Goal: Use online tool/utility

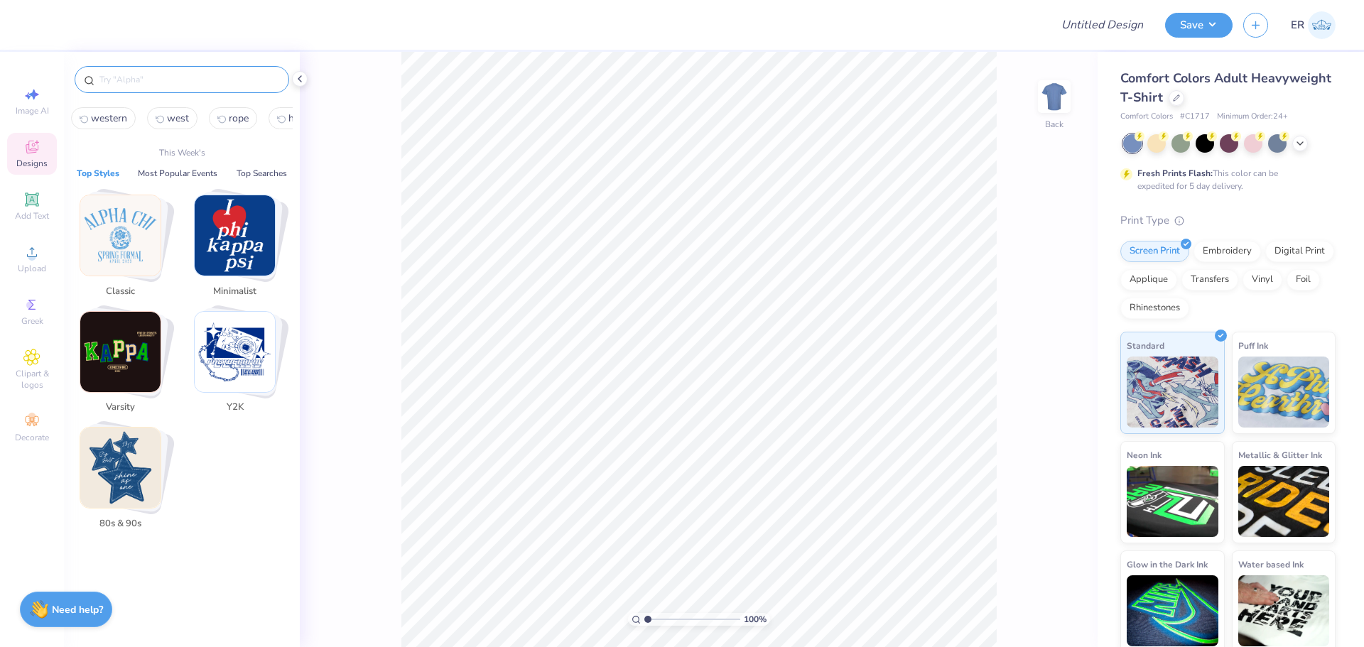
click at [150, 83] on input "text" at bounding box center [189, 79] width 182 height 14
click at [42, 96] on div "Image AI" at bounding box center [32, 101] width 50 height 42
select select "4"
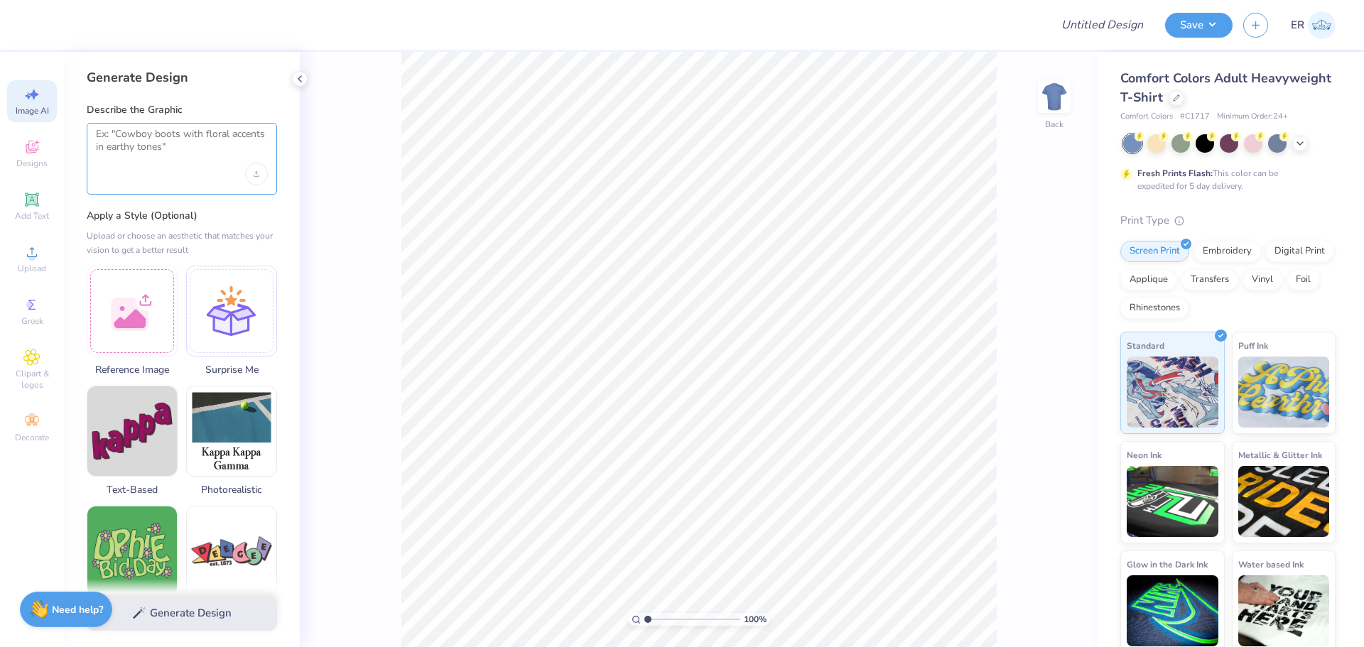
click at [123, 151] on textarea at bounding box center [182, 146] width 172 height 36
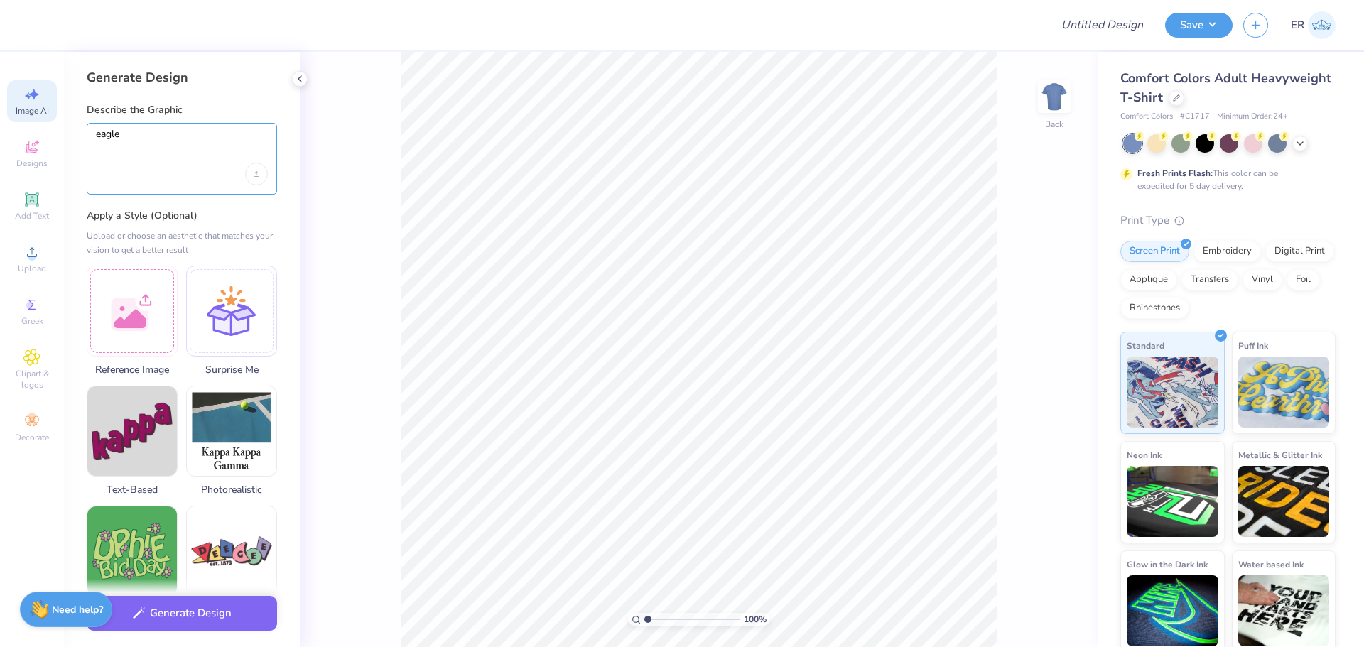
click at [219, 141] on textarea "eagle" at bounding box center [182, 146] width 172 height 36
click at [211, 135] on textarea "eagle" at bounding box center [182, 146] width 172 height 36
type textarea "eagle mascot"
click at [262, 298] on div at bounding box center [231, 311] width 91 height 91
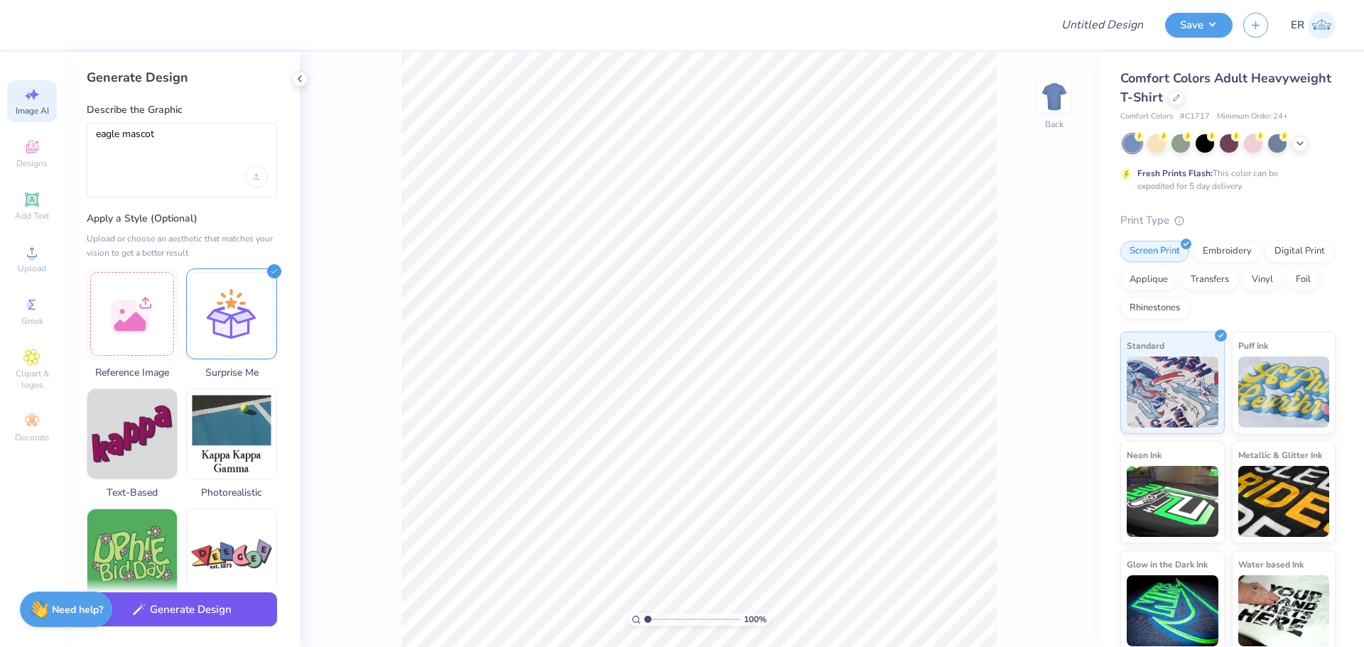
click at [239, 609] on button "Generate Design" at bounding box center [182, 609] width 190 height 35
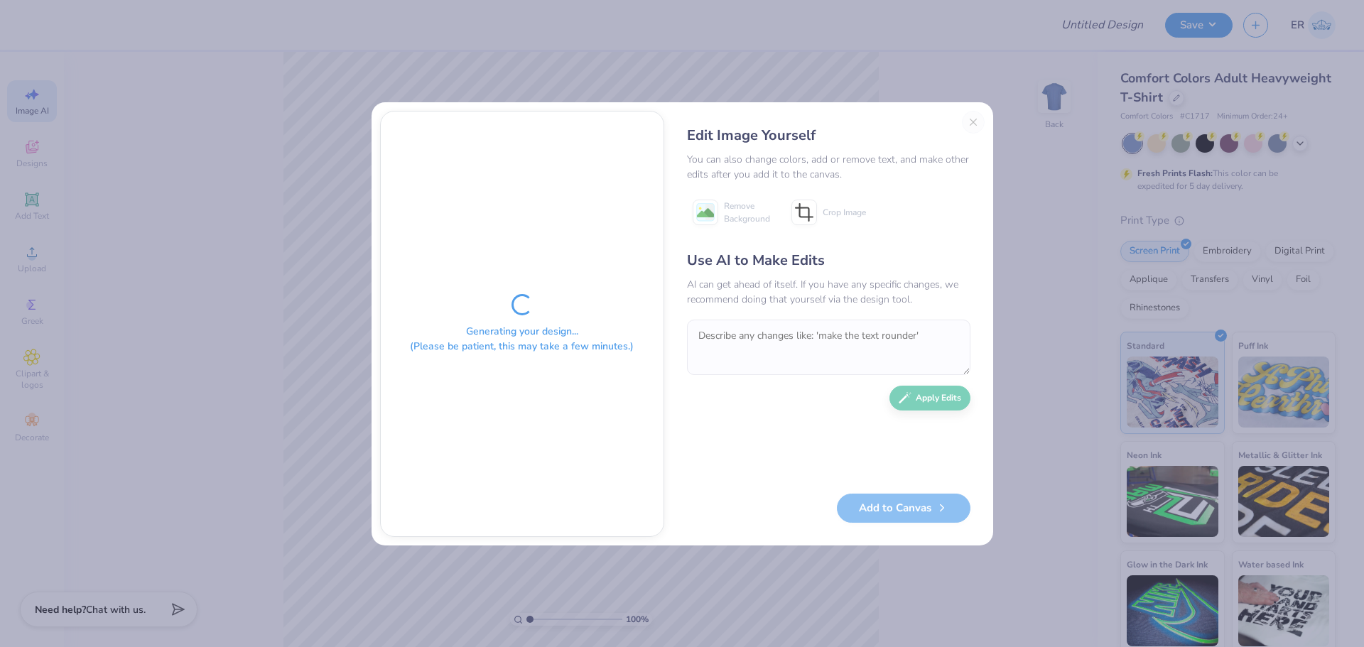
click at [977, 118] on div "Edit Image Yourself You can also change colors, add or remove text, and make ot…" at bounding box center [829, 324] width 312 height 426
click at [977, 119] on div "Edit Image Yourself You can also change colors, add or remove text, and make ot…" at bounding box center [829, 324] width 312 height 426
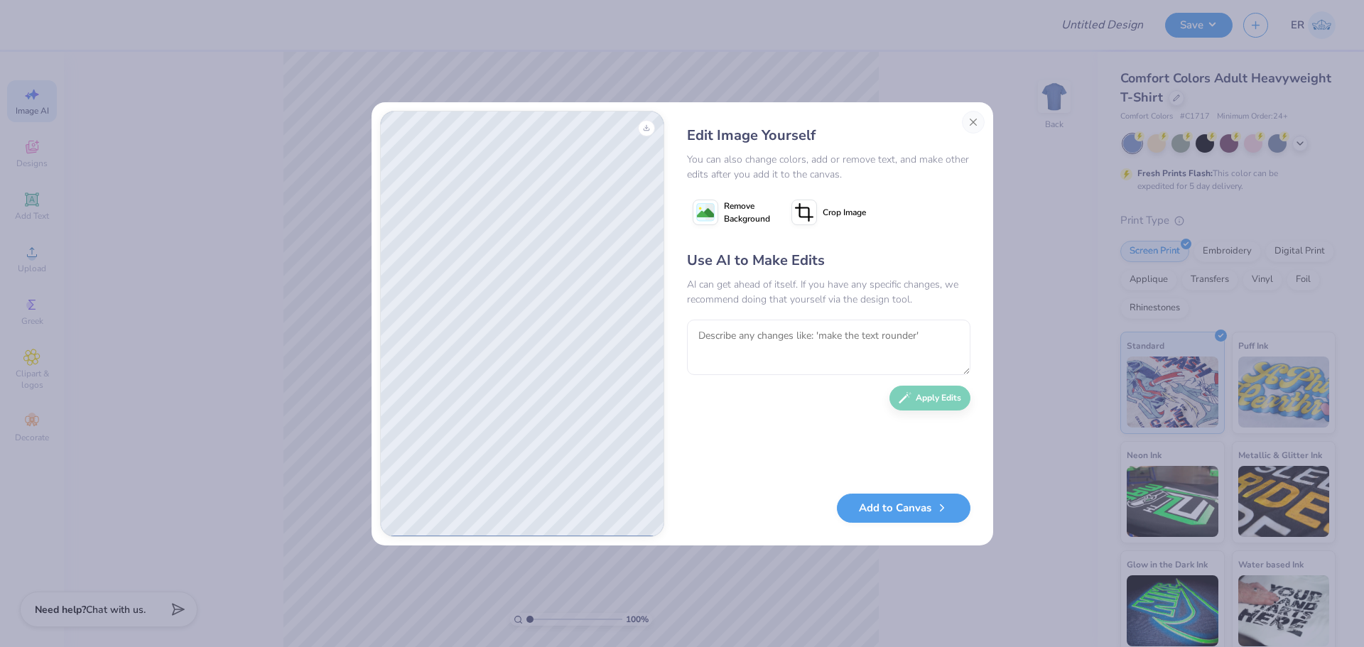
click at [680, 63] on div "Edit Image Yourself You can also change colors, add or remove text, and make ot…" at bounding box center [682, 323] width 1364 height 647
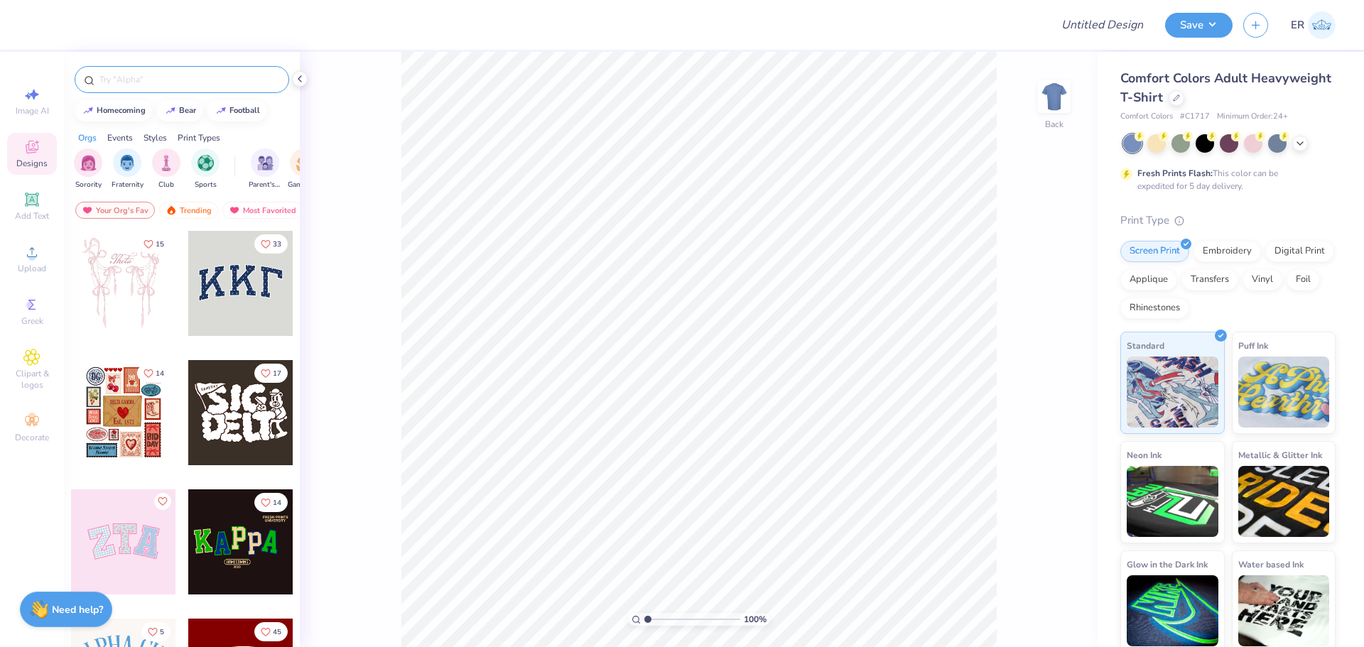
click at [146, 79] on input "text" at bounding box center [189, 79] width 182 height 14
type input "eagle"
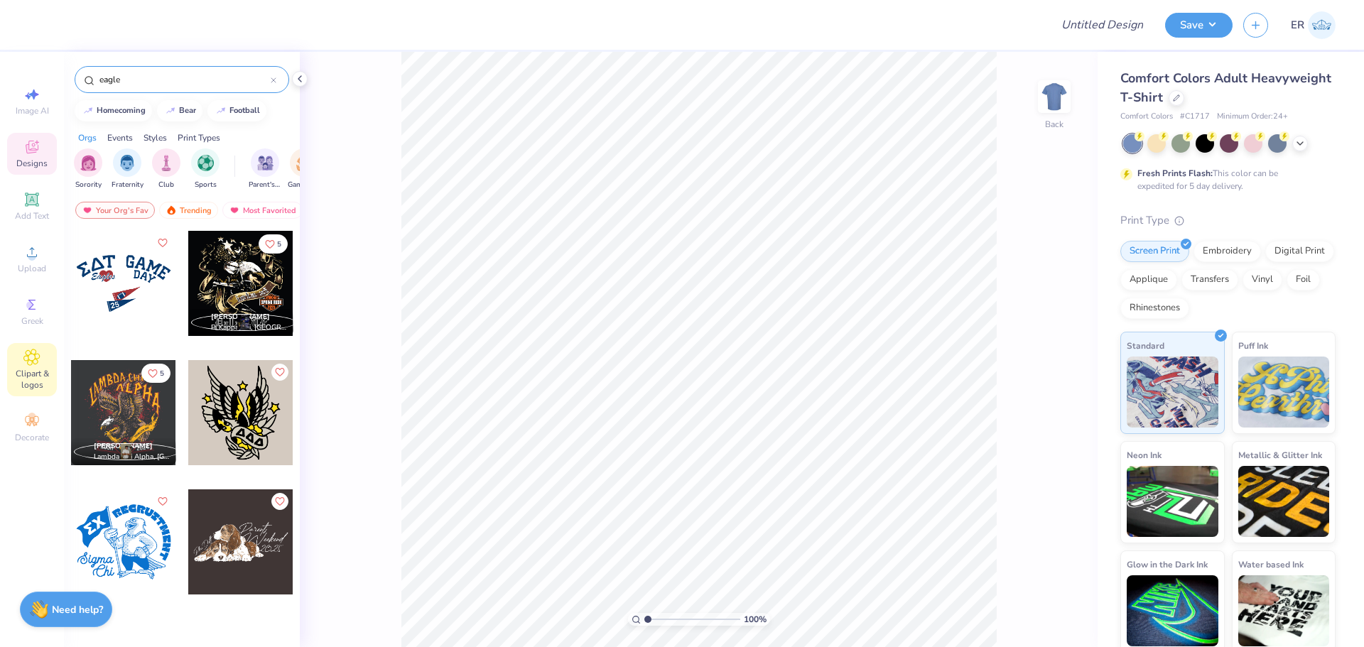
click at [27, 364] on icon at bounding box center [31, 357] width 16 height 17
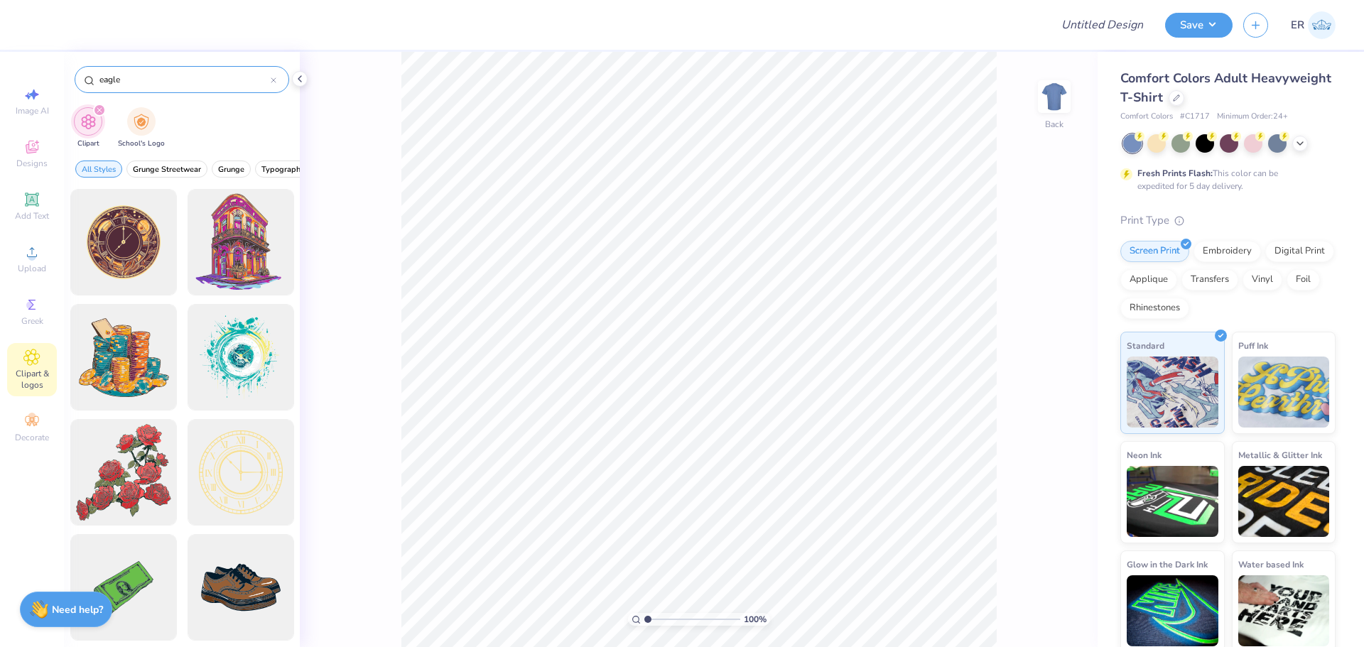
type input "eagle"
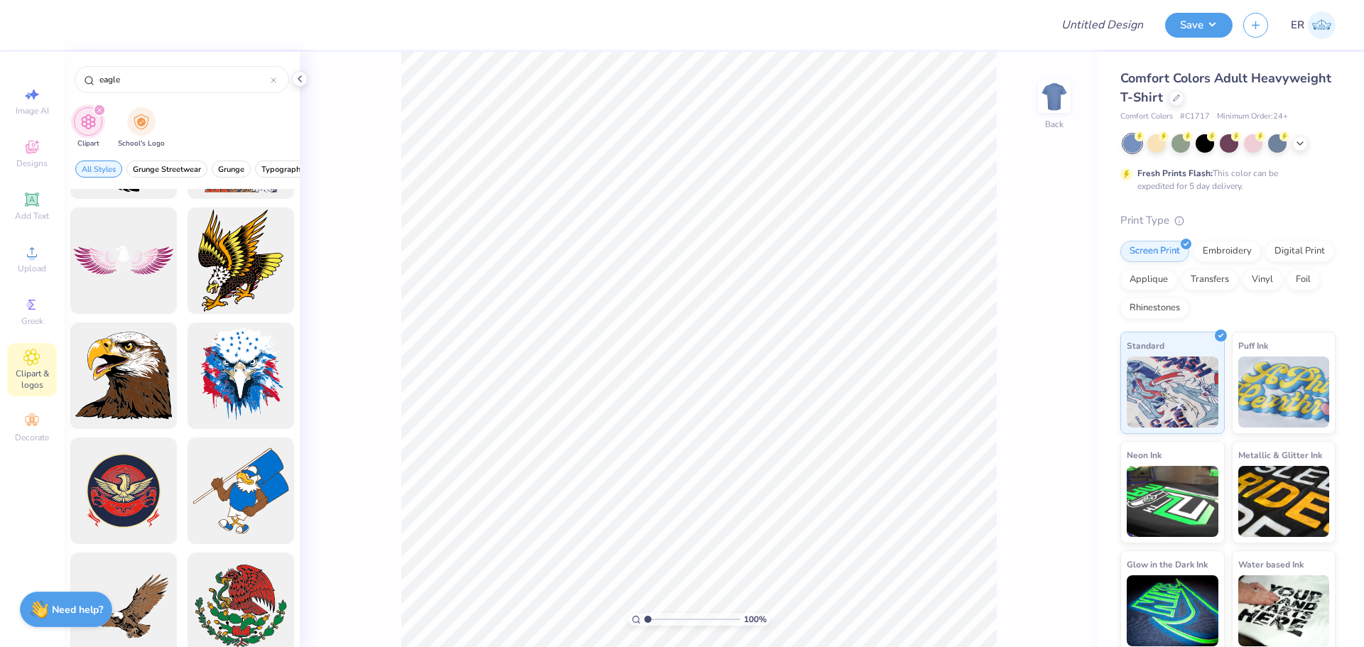
scroll to position [116, 0]
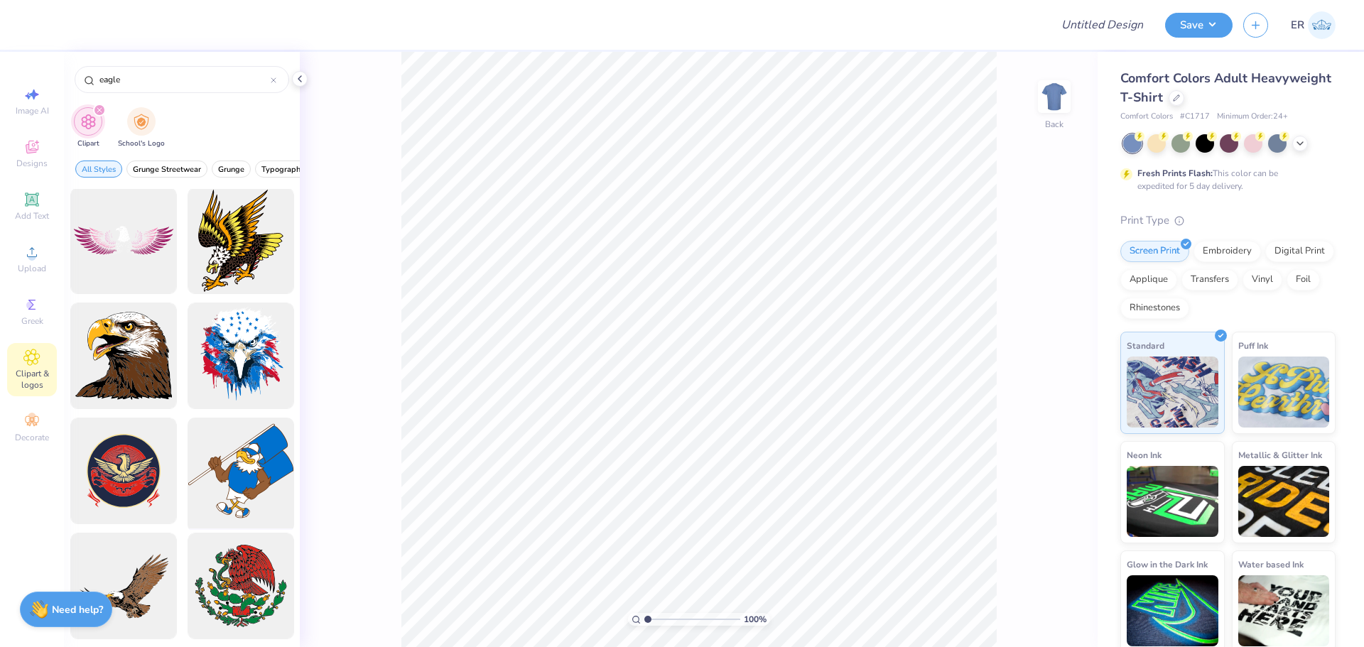
click at [233, 484] on div at bounding box center [240, 471] width 117 height 117
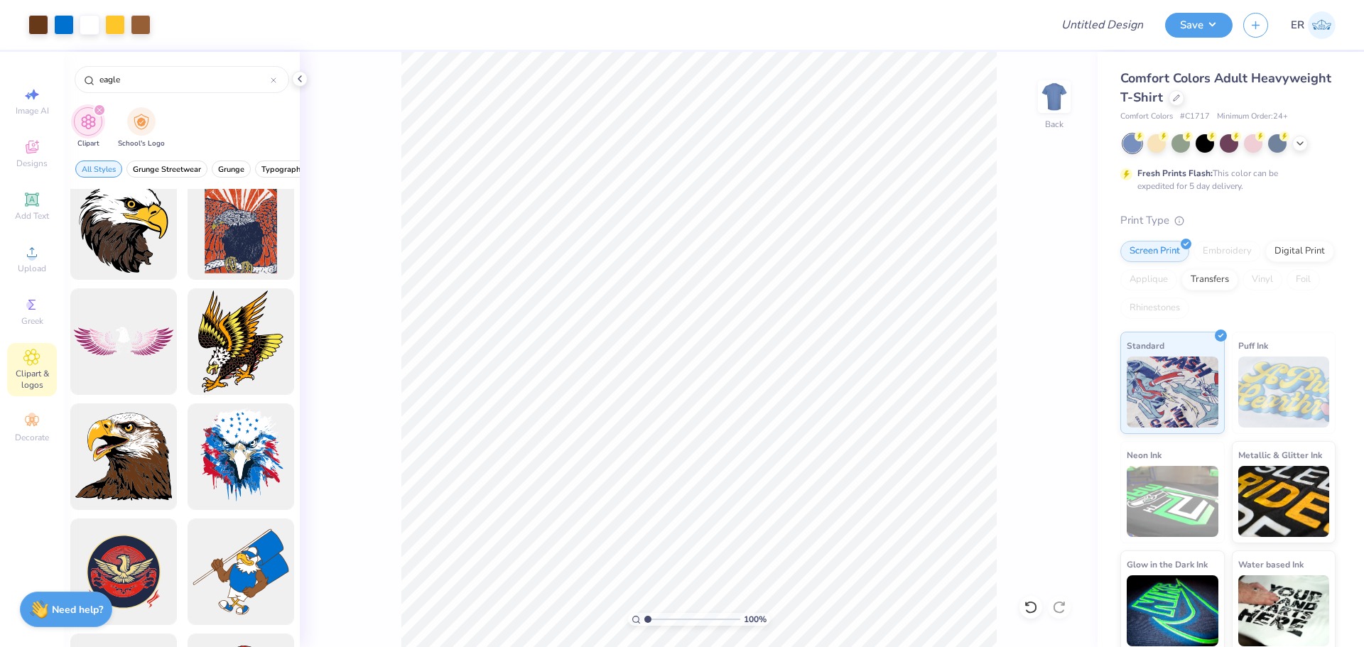
scroll to position [0, 0]
